Goal: Task Accomplishment & Management: Use online tool/utility

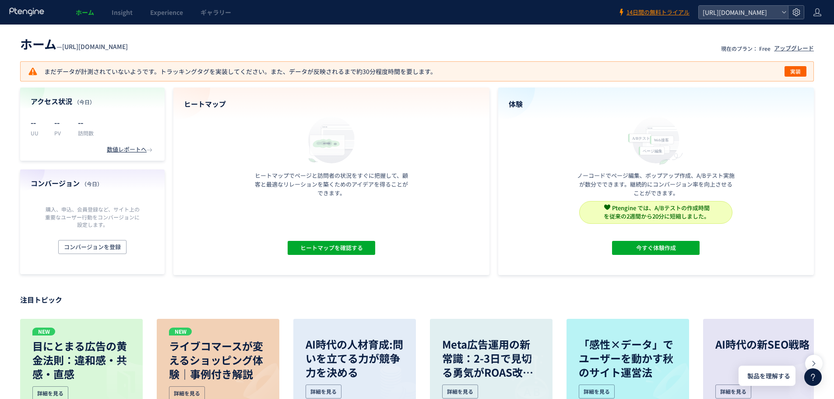
click at [798, 11] on icon at bounding box center [796, 12] width 9 height 9
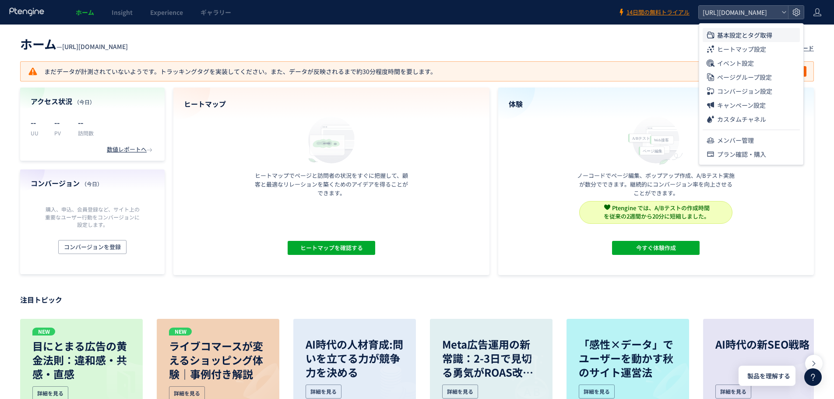
click at [758, 35] on span "基本設定とタグ取得" at bounding box center [744, 35] width 55 height 14
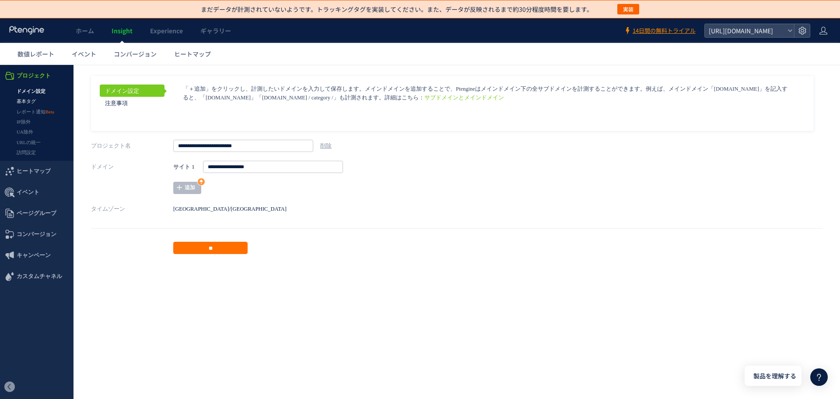
click at [32, 96] on link "基本タグ" at bounding box center [37, 101] width 74 height 10
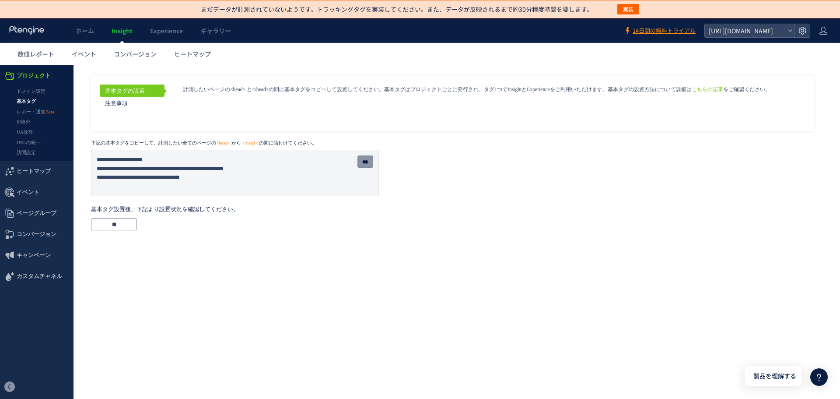
click at [365, 159] on input "***" at bounding box center [366, 161] width 16 height 12
